Goal: Transaction & Acquisition: Obtain resource

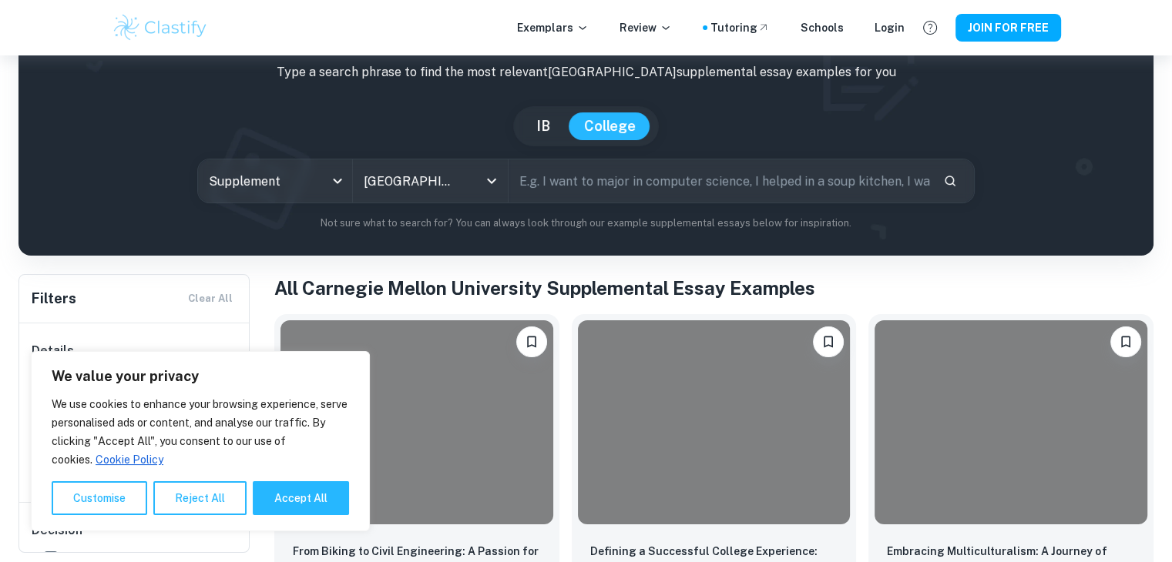
scroll to position [88, 0]
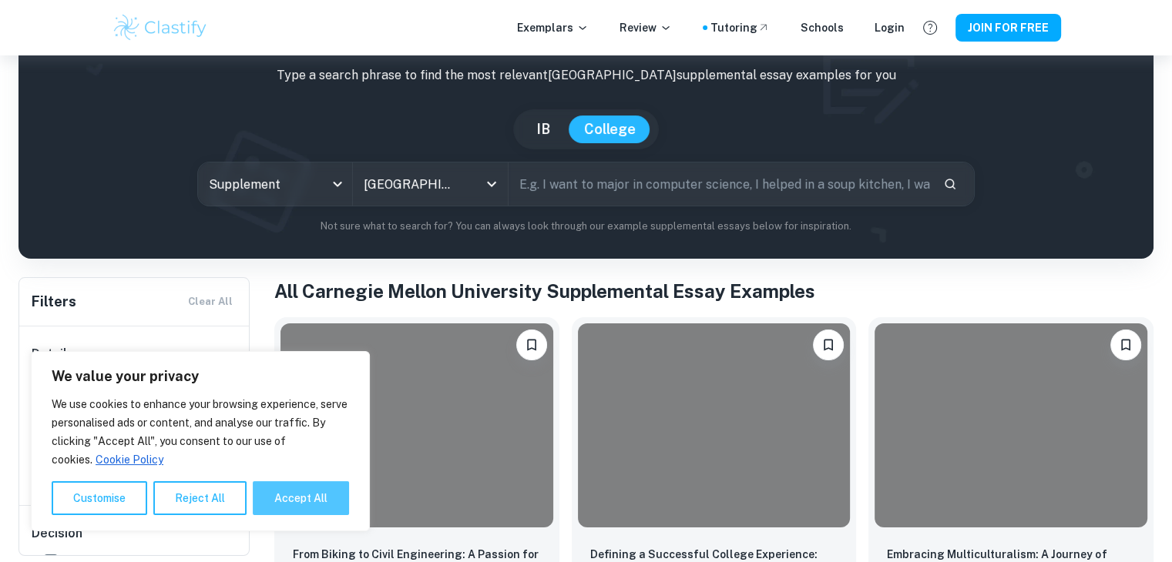
click at [297, 490] on button "Accept All" at bounding box center [301, 499] width 96 height 34
checkbox input "true"
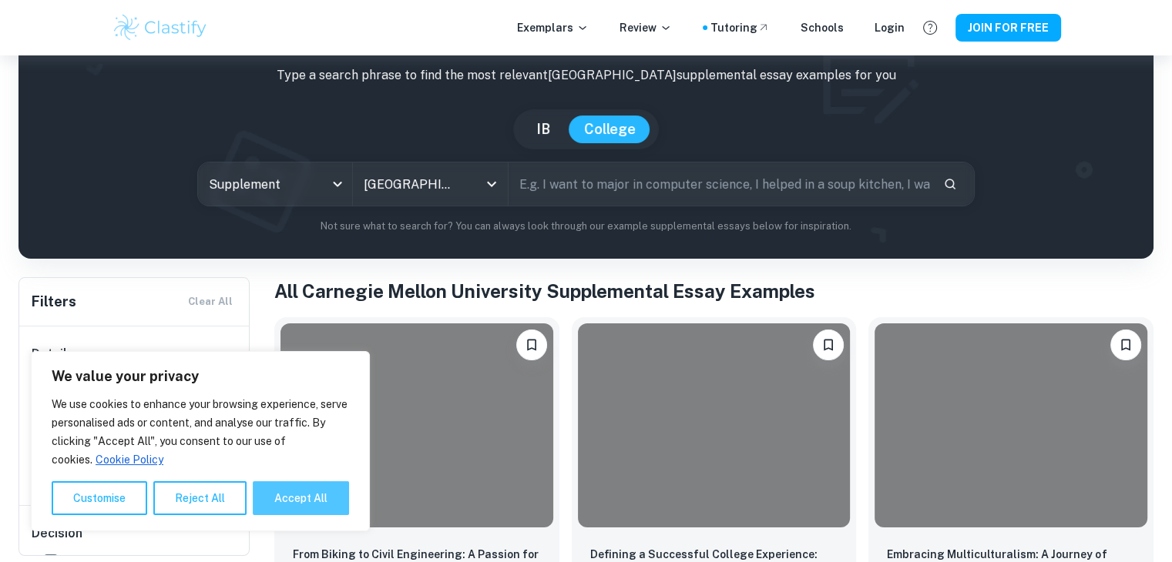
checkbox input "true"
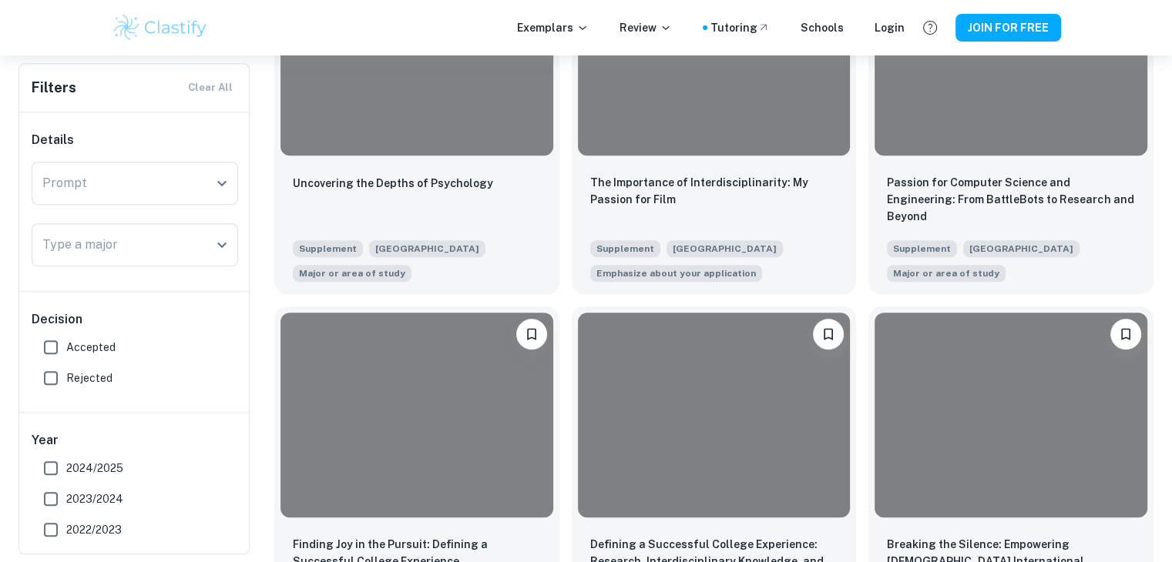
scroll to position [840, 0]
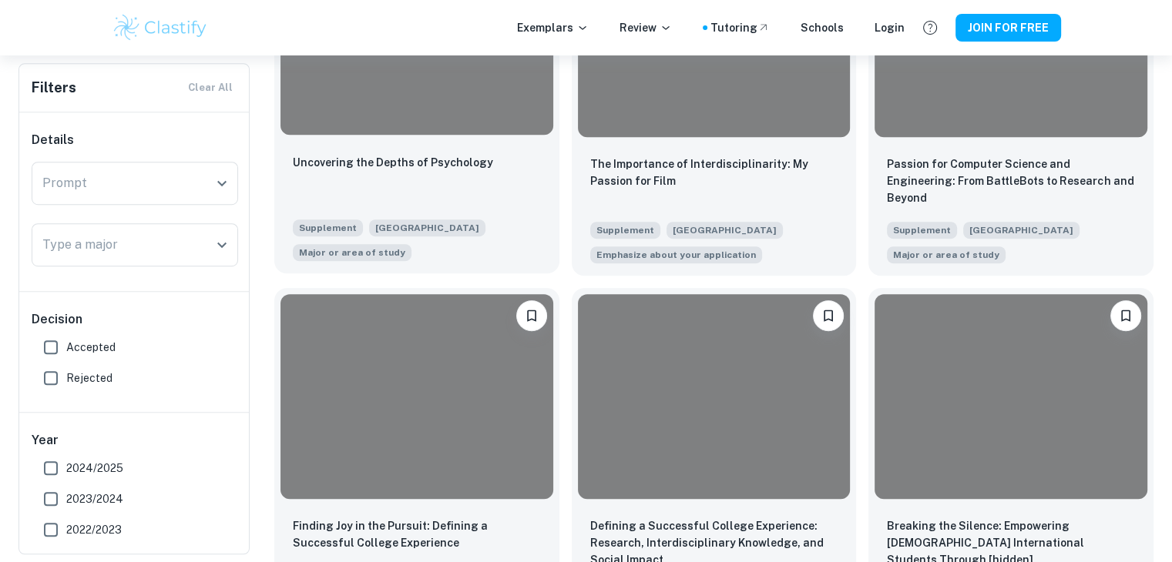
click at [451, 183] on div "Uncovering the Depths of Psychology" at bounding box center [417, 179] width 248 height 52
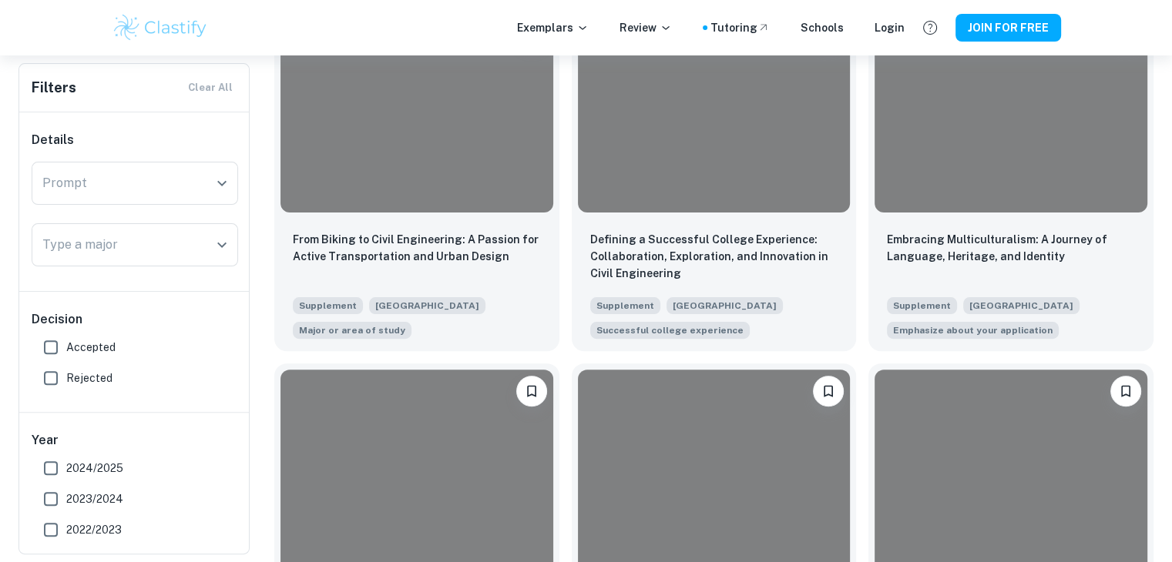
scroll to position [405, 0]
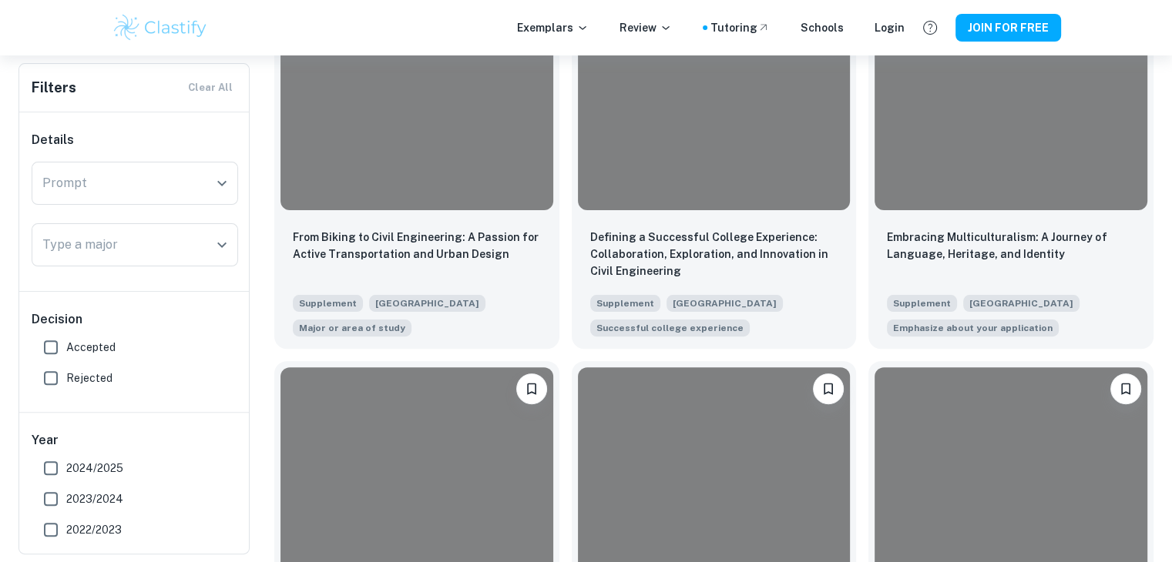
click at [92, 344] on span "Accepted" at bounding box center [90, 347] width 49 height 17
click at [66, 344] on input "Accepted" at bounding box center [50, 347] width 31 height 31
checkbox input "true"
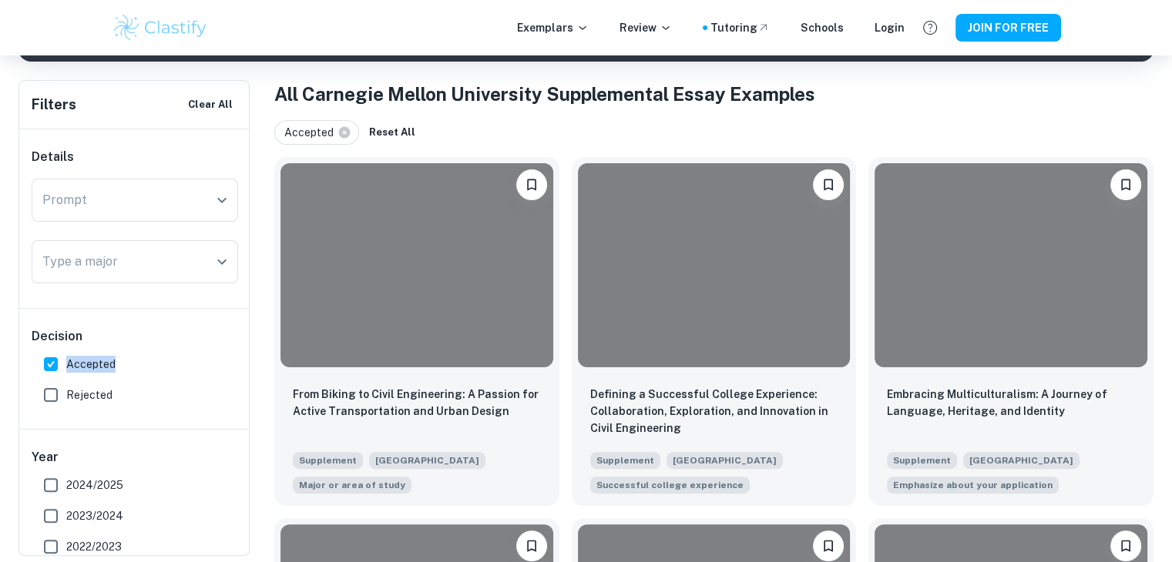
scroll to position [277, 0]
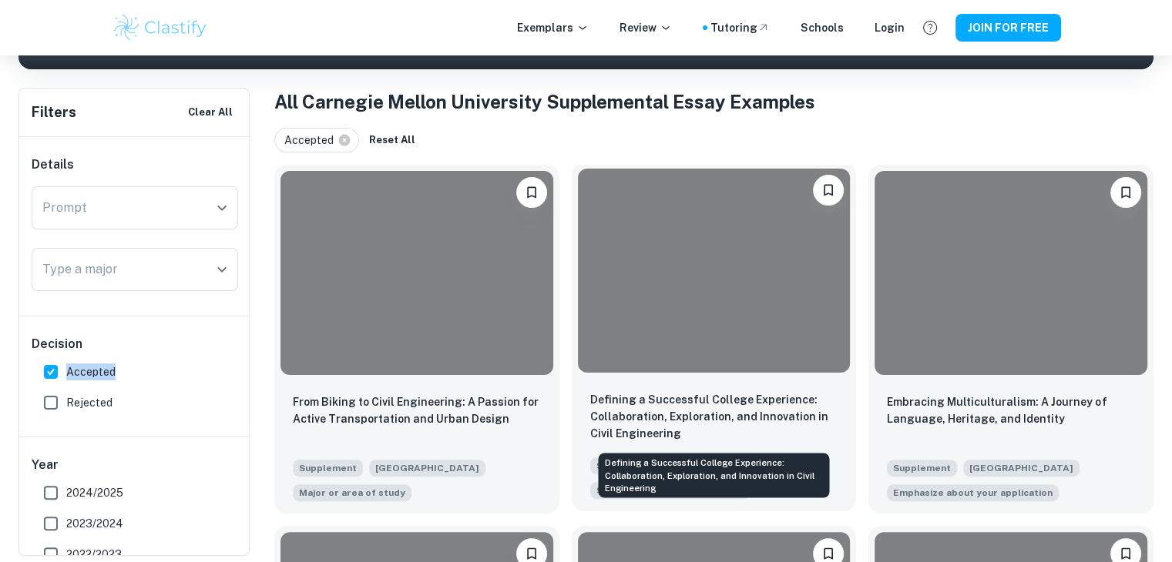
click at [753, 398] on p "Defining a Successful College Experience: Collaboration, Exploration, and Innov…" at bounding box center [714, 416] width 248 height 51
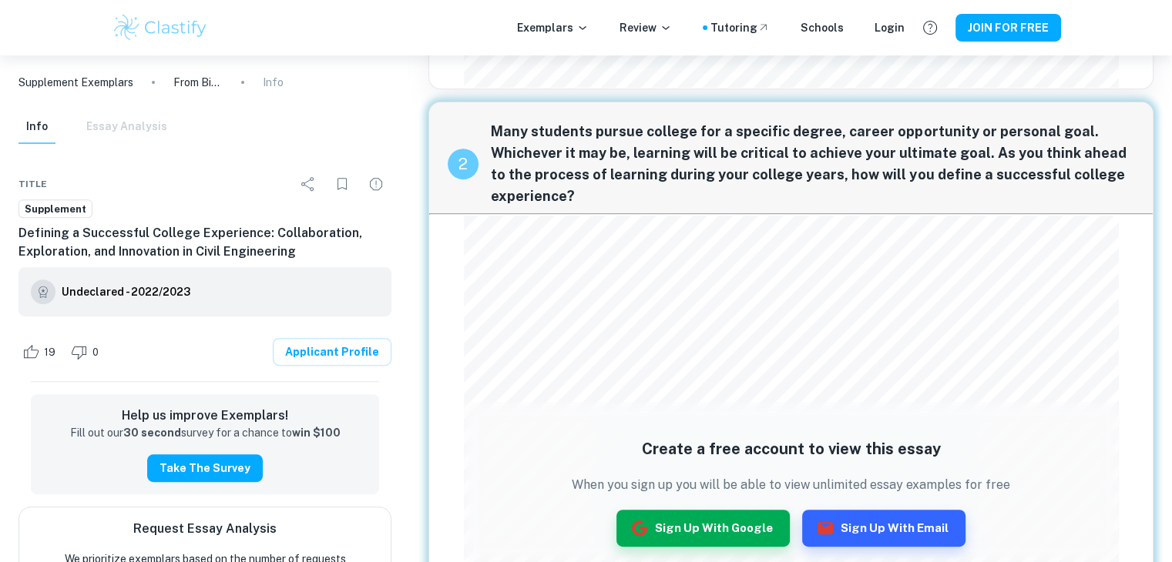
scroll to position [658, 0]
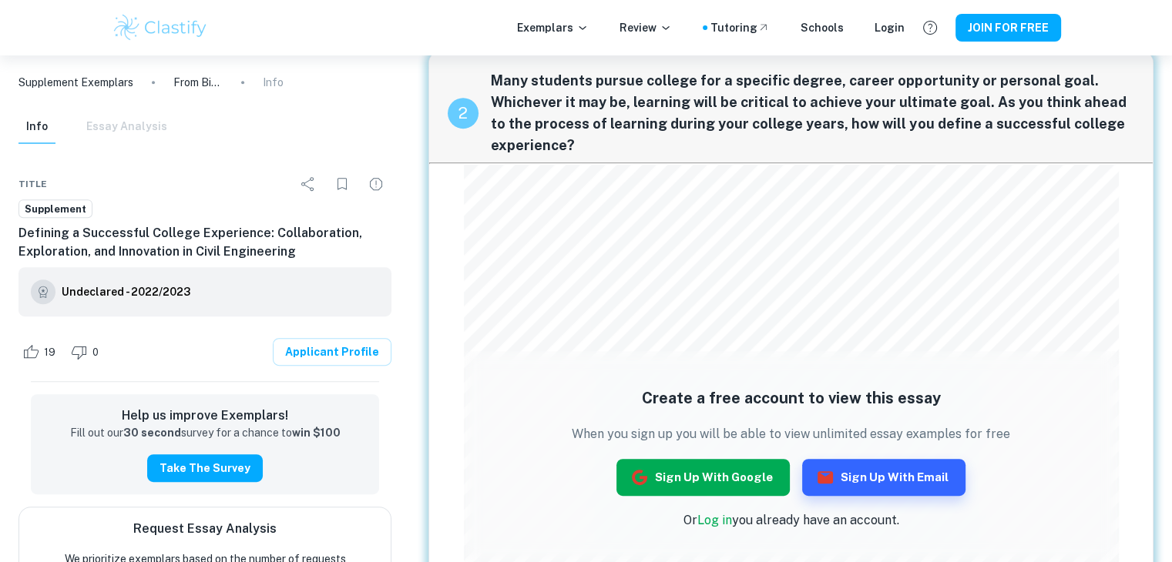
click at [737, 472] on button "Sign up with Google" at bounding box center [702, 477] width 173 height 37
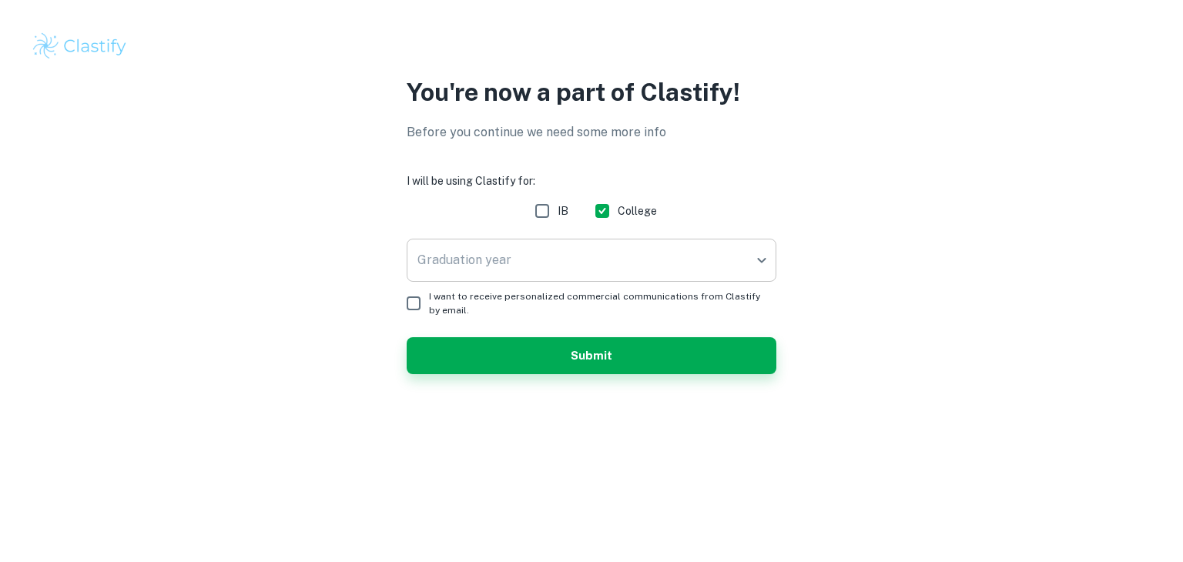
click at [624, 263] on body "We value your privacy We use cookies to enhance your browsing experience, serve…" at bounding box center [591, 281] width 1183 height 562
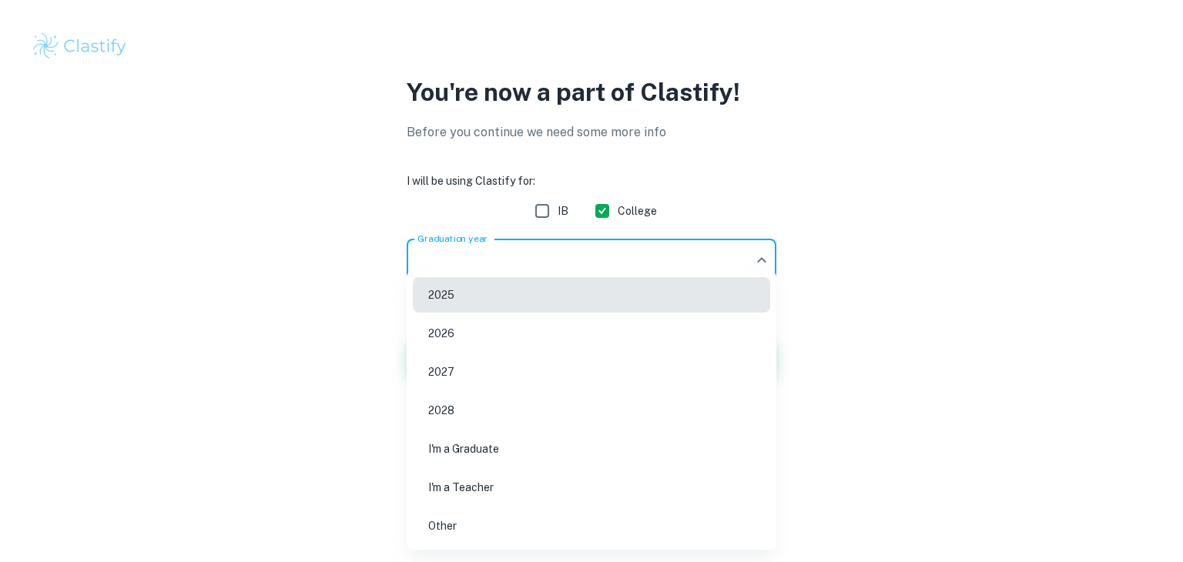
click at [532, 340] on li "2026" at bounding box center [591, 333] width 357 height 35
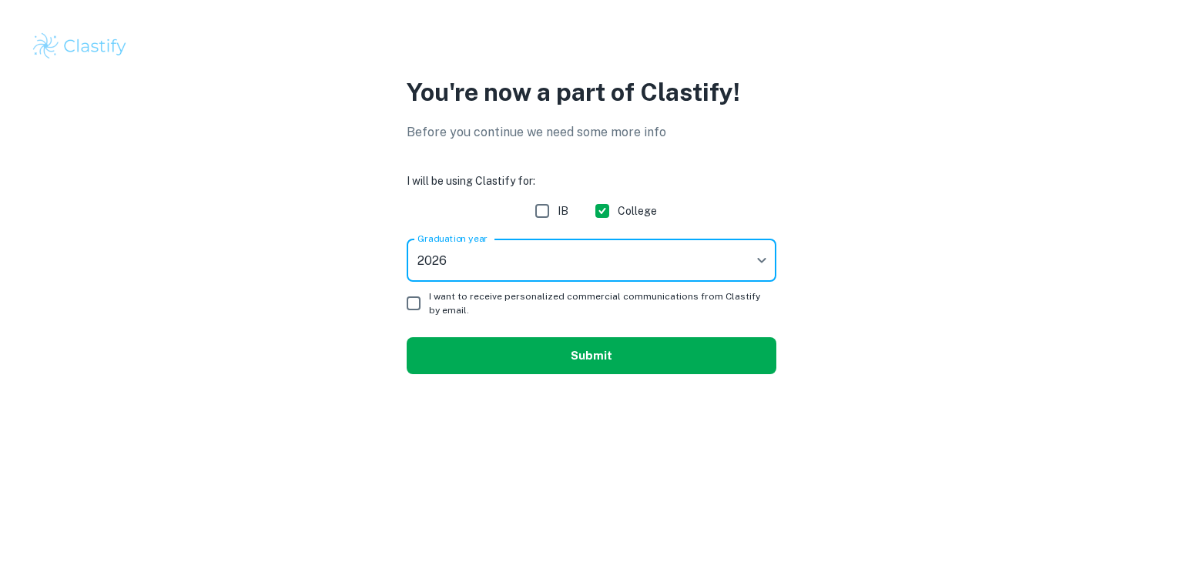
click at [577, 358] on button "Submit" at bounding box center [592, 355] width 370 height 37
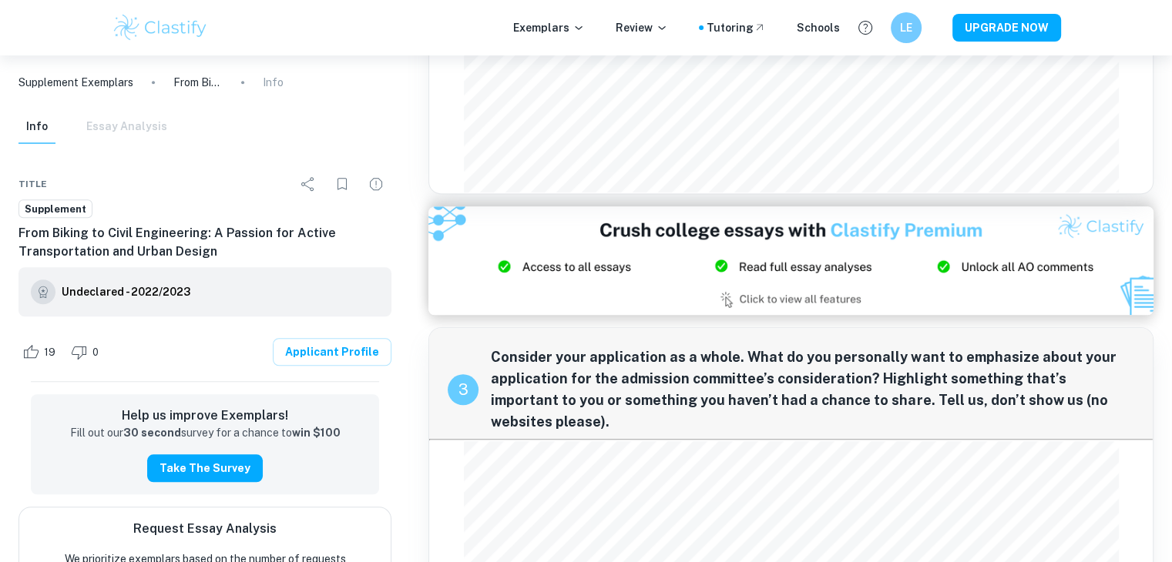
scroll to position [1257, 0]
